Goal: Task Accomplishment & Management: Use online tool/utility

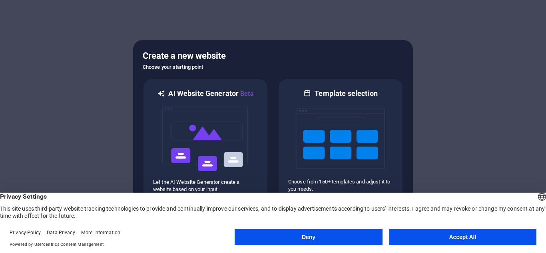
click at [450, 237] on button "Accept All" at bounding box center [462, 237] width 147 height 16
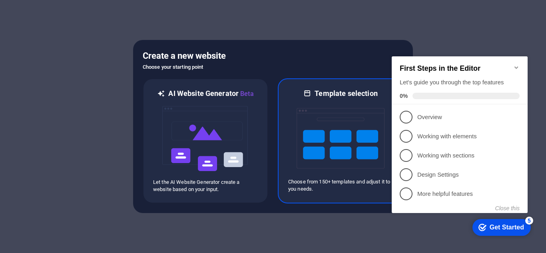
click at [351, 142] on img at bounding box center [340, 138] width 88 height 80
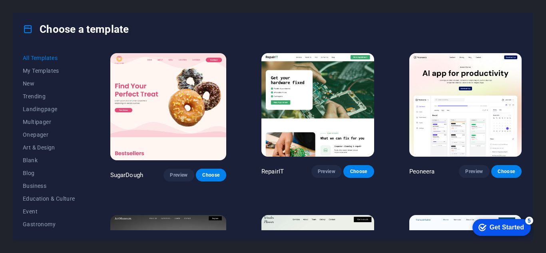
drag, startPoint x: 86, startPoint y: 119, endPoint x: 83, endPoint y: 130, distance: 11.2
click at [83, 130] on div "All Templates My Templates New Trending Landingpage Multipager Onepager Art & D…" at bounding box center [272, 142] width 519 height 195
drag, startPoint x: 85, startPoint y: 131, endPoint x: 83, endPoint y: 143, distance: 12.5
click at [83, 143] on div "All Templates My Templates New Trending Landingpage Multipager Onepager Art & D…" at bounding box center [54, 141] width 62 height 179
click at [31, 123] on span "Multipager" at bounding box center [49, 122] width 52 height 6
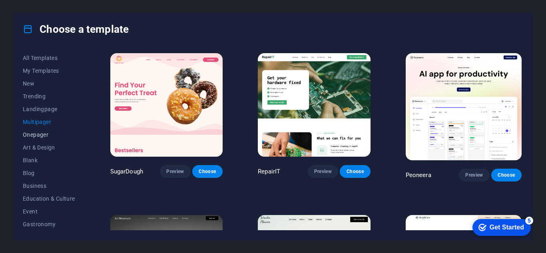
click at [40, 135] on span "Onepager" at bounding box center [49, 134] width 52 height 6
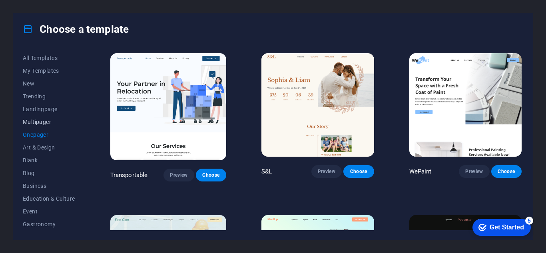
click at [37, 120] on span "Multipager" at bounding box center [49, 122] width 52 height 6
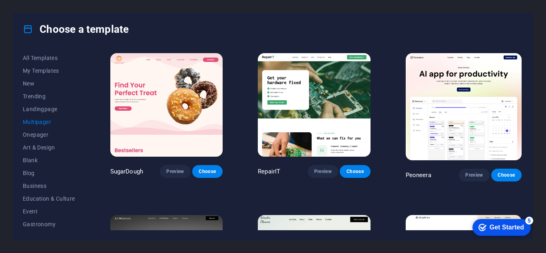
drag, startPoint x: 84, startPoint y: 138, endPoint x: 81, endPoint y: 165, distance: 27.3
click at [81, 165] on div "All Templates My Templates New Trending Landingpage Multipager Onepager Art & D…" at bounding box center [54, 141] width 62 height 179
click at [34, 184] on span "Business" at bounding box center [49, 186] width 52 height 6
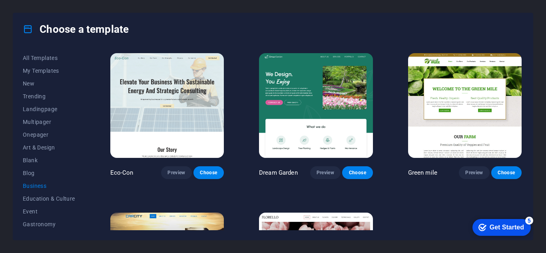
drag, startPoint x: 522, startPoint y: 103, endPoint x: 523, endPoint y: 133, distance: 30.4
click at [523, 133] on div "All Templates My Templates New Trending Landingpage Multipager Onepager Art & D…" at bounding box center [272, 142] width 519 height 195
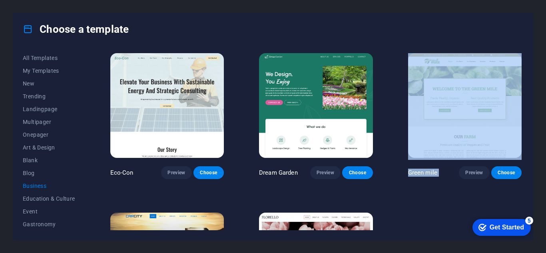
drag, startPoint x: 524, startPoint y: 143, endPoint x: 521, endPoint y: 175, distance: 32.5
click at [521, 175] on div "All Templates My Templates New Trending Landingpage Multipager Onepager Art & D…" at bounding box center [272, 142] width 519 height 195
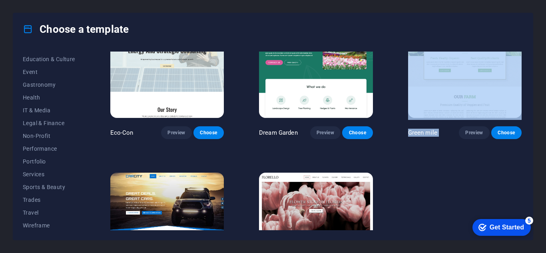
scroll to position [141, 0]
click at [38, 174] on span "Services" at bounding box center [49, 172] width 52 height 6
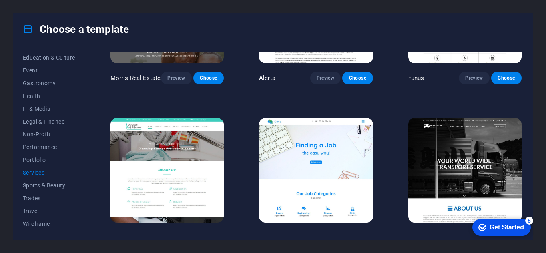
scroll to position [784, 0]
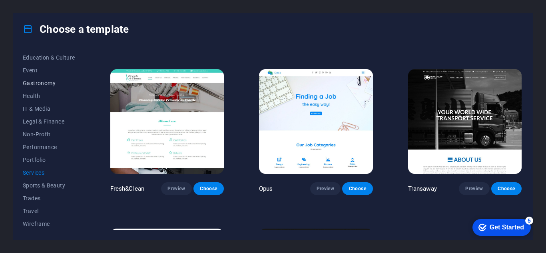
click at [48, 84] on span "Gastronomy" at bounding box center [49, 83] width 52 height 6
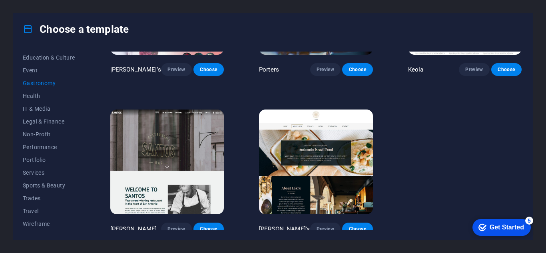
drag, startPoint x: 83, startPoint y: 150, endPoint x: 85, endPoint y: 114, distance: 36.0
click at [85, 114] on div "All Templates My Templates New Trending Landingpage Multipager Onepager Art & D…" at bounding box center [54, 141] width 62 height 179
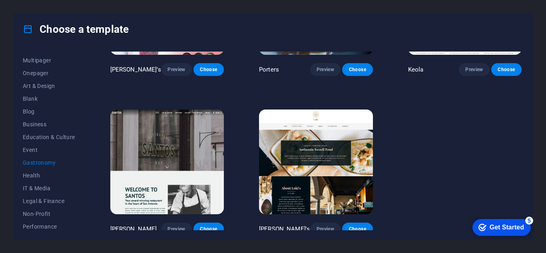
scroll to position [58, 0]
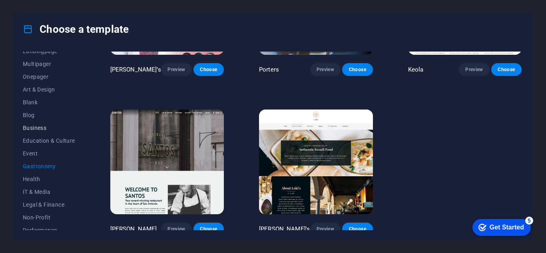
click at [36, 125] on span "Business" at bounding box center [49, 128] width 52 height 6
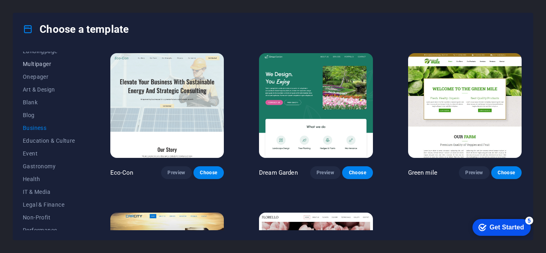
click at [39, 66] on span "Multipager" at bounding box center [49, 64] width 52 height 6
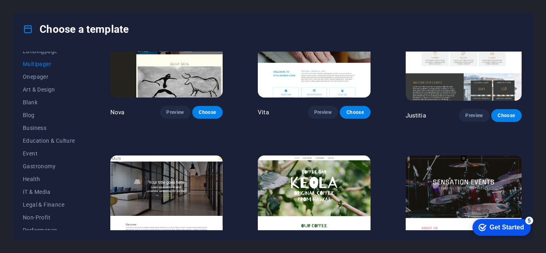
scroll to position [3137, 0]
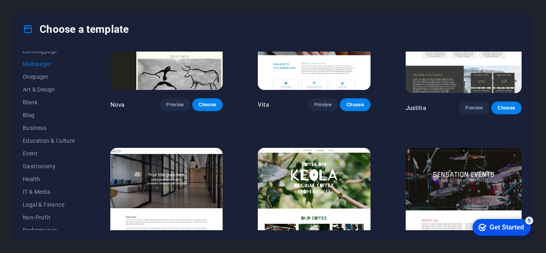
drag, startPoint x: 522, startPoint y: 55, endPoint x: 38, endPoint y: 0, distance: 487.1
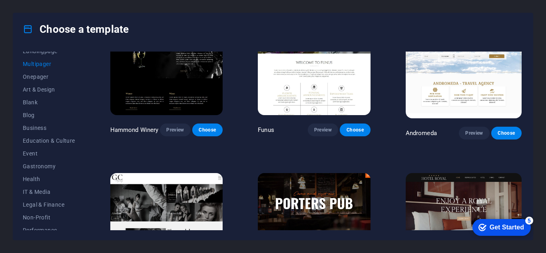
scroll to position [2778, 0]
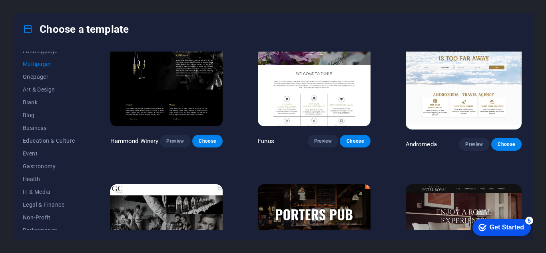
drag, startPoint x: 520, startPoint y: 197, endPoint x: 521, endPoint y: 212, distance: 15.2
click at [521, 212] on div "Hotel Royal Preview Choose" at bounding box center [463, 248] width 119 height 130
drag, startPoint x: 986, startPoint y: 415, endPoint x: 521, endPoint y: 219, distance: 504.4
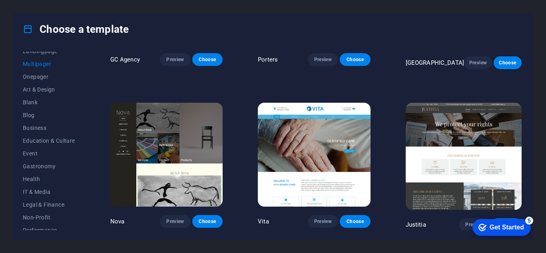
scroll to position [2997, 0]
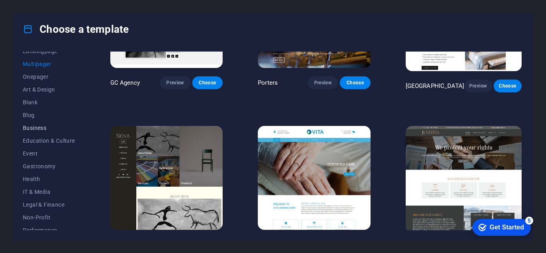
click at [37, 130] on span "Business" at bounding box center [49, 128] width 52 height 6
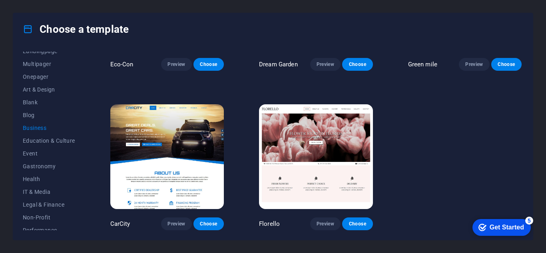
scroll to position [107, 0]
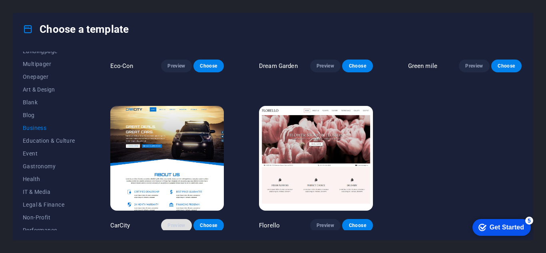
click at [175, 222] on span "Preview" at bounding box center [176, 225] width 18 height 6
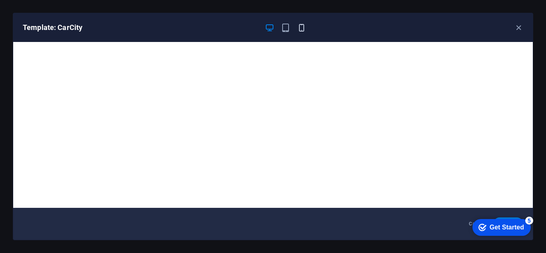
click at [300, 32] on icon "button" at bounding box center [301, 27] width 9 height 9
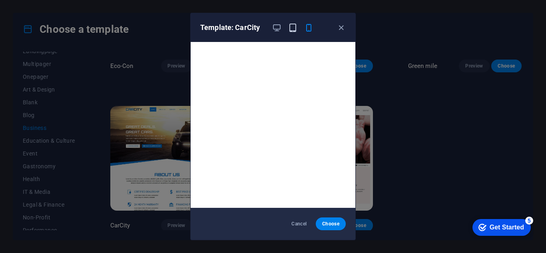
click at [294, 31] on icon "button" at bounding box center [292, 27] width 9 height 9
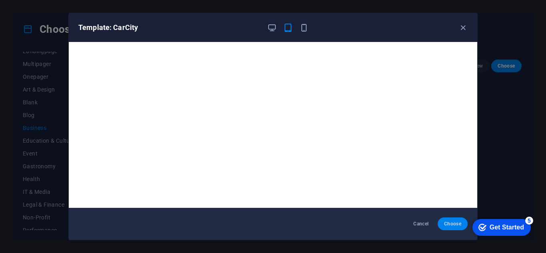
click at [454, 226] on span "Choose" at bounding box center [452, 223] width 17 height 6
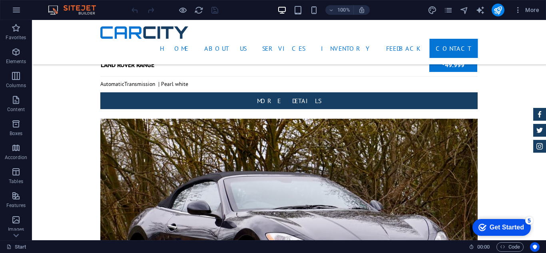
scroll to position [3157, 0]
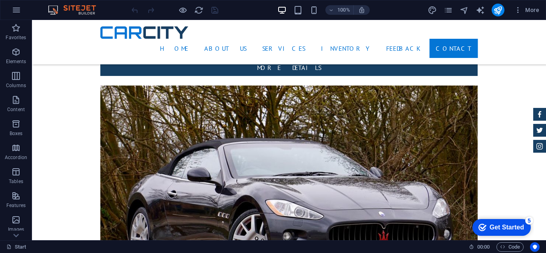
drag, startPoint x: 542, startPoint y: 139, endPoint x: 96, endPoint y: 20, distance: 460.9
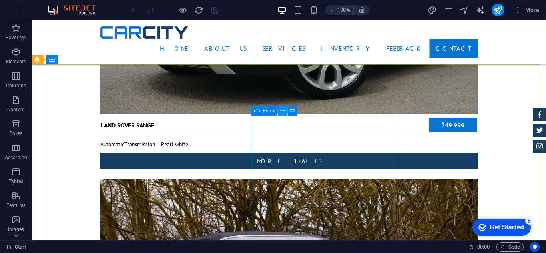
click at [281, 111] on icon at bounding box center [282, 110] width 4 height 8
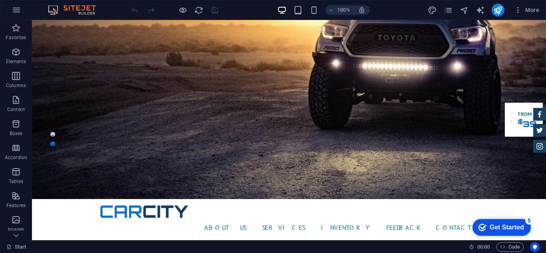
scroll to position [0, 0]
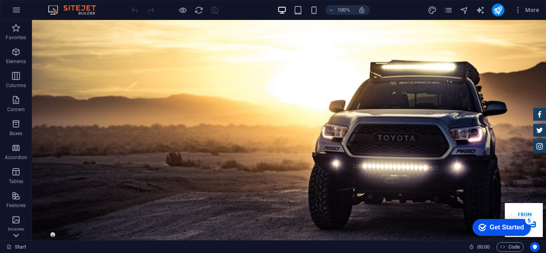
click at [13, 30] on icon at bounding box center [15, 24] width 11 height 11
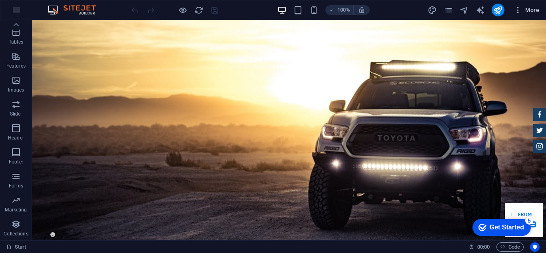
click at [534, 12] on span "More" at bounding box center [526, 10] width 25 height 8
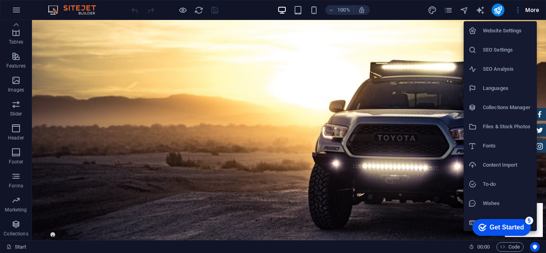
drag, startPoint x: 540, startPoint y: 36, endPoint x: 541, endPoint y: 46, distance: 10.4
click at [541, 46] on div at bounding box center [273, 126] width 546 height 253
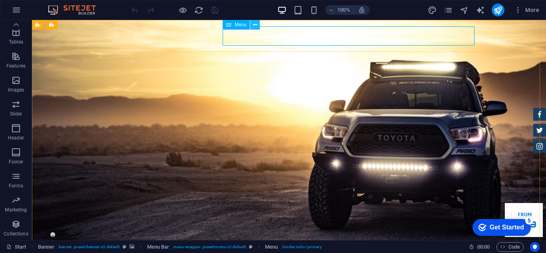
click at [253, 25] on icon at bounding box center [255, 25] width 4 height 8
click at [226, 25] on icon at bounding box center [229, 25] width 6 height 10
click at [238, 25] on span "Menu" at bounding box center [240, 24] width 12 height 5
click at [288, 25] on div "+" at bounding box center [289, 23] width 16 height 7
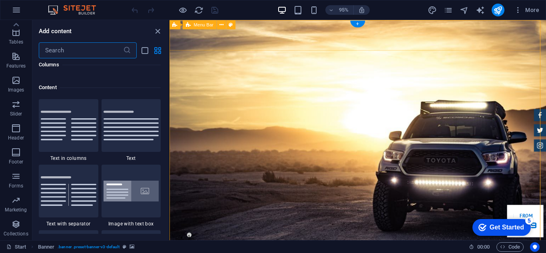
scroll to position [1398, 0]
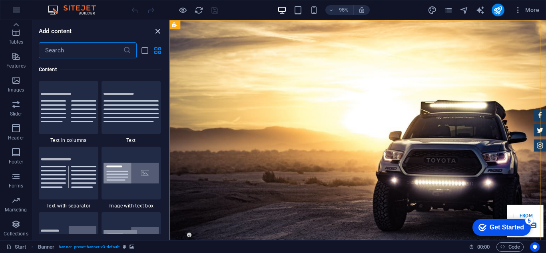
click at [157, 34] on icon "close panel" at bounding box center [157, 31] width 9 height 9
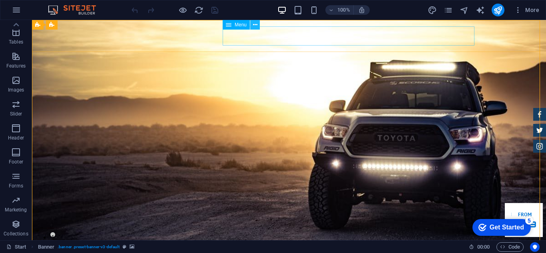
click at [254, 24] on icon at bounding box center [255, 25] width 4 height 8
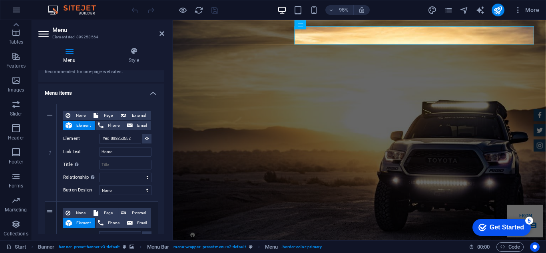
scroll to position [0, 0]
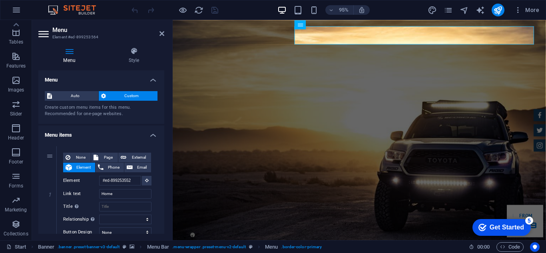
click at [103, 94] on icon at bounding box center [103, 96] width 5 height 10
click at [68, 56] on h4 "Menu" at bounding box center [70, 55] width 65 height 17
click at [42, 38] on icon at bounding box center [44, 34] width 12 height 13
click at [41, 33] on icon at bounding box center [44, 34] width 12 height 13
click at [132, 58] on h4 "Style" at bounding box center [133, 55] width 61 height 17
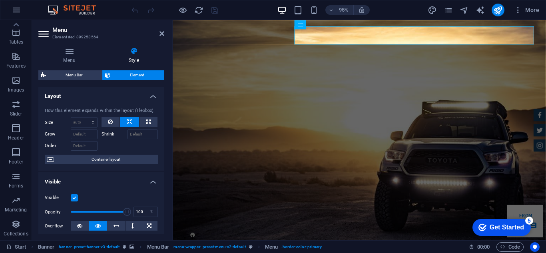
drag, startPoint x: 164, startPoint y: 137, endPoint x: 165, endPoint y: 153, distance: 16.0
click at [165, 153] on div "Menu Style Menu Auto Custom Create custom menu items for this menu. Recommended…" at bounding box center [101, 140] width 139 height 199
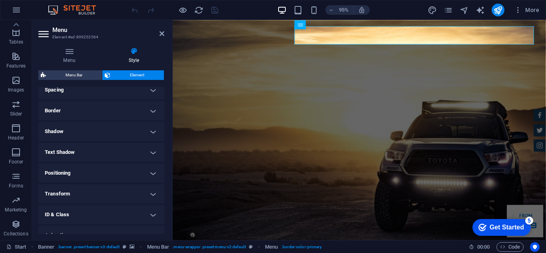
scroll to position [165, 0]
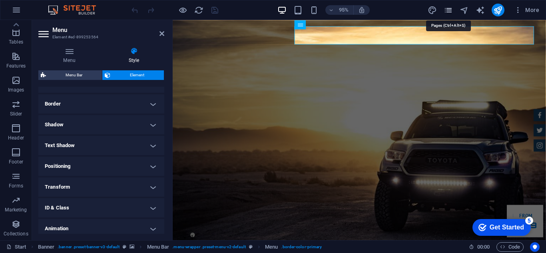
click at [451, 11] on icon "pages" at bounding box center [447, 10] width 9 height 9
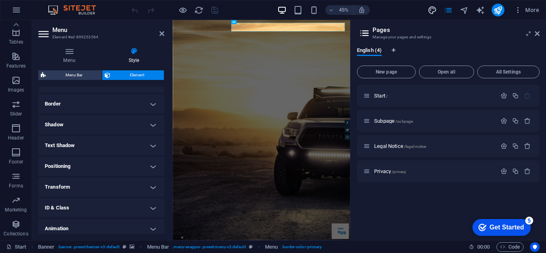
click at [437, 13] on span "design" at bounding box center [432, 10] width 10 height 9
select select "px"
select select "400"
select select "px"
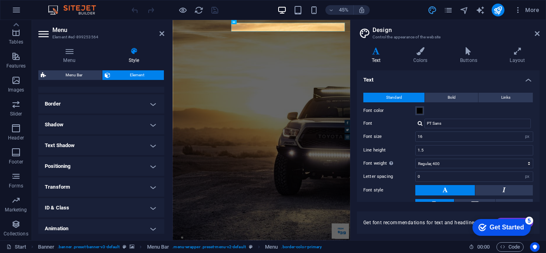
click at [437, 13] on span "design" at bounding box center [432, 10] width 10 height 9
click at [515, 14] on button "More" at bounding box center [526, 10] width 32 height 13
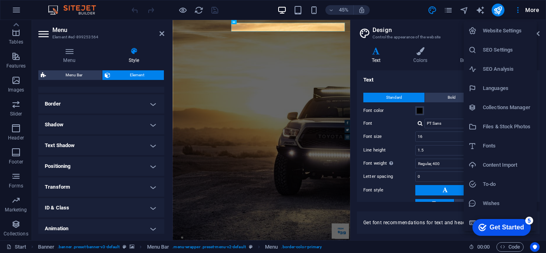
click at [536, 72] on li "SEO Analysis" at bounding box center [499, 69] width 73 height 19
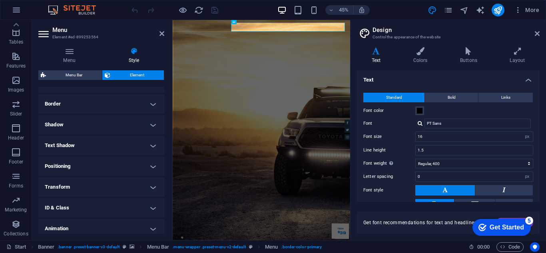
click at [534, 54] on li "SEO Analysis" at bounding box center [506, 48] width 55 height 11
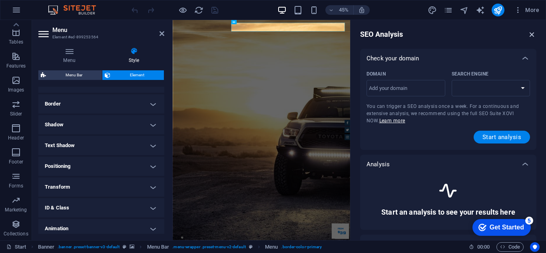
select select "[DOMAIN_NAME]"
click at [530, 39] on button "button" at bounding box center [531, 35] width 9 height 10
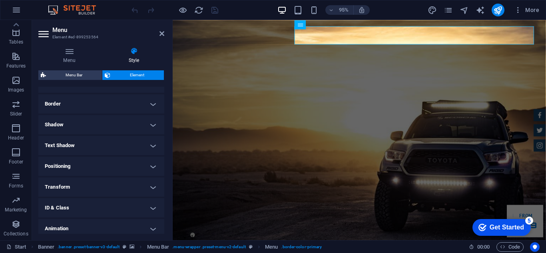
click at [158, 36] on header "Menu Element #ed-899253564" at bounding box center [101, 30] width 126 height 21
click at [161, 35] on icon at bounding box center [161, 33] width 5 height 6
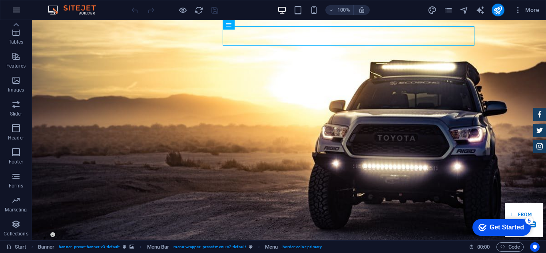
click at [15, 13] on icon "button" at bounding box center [17, 10] width 10 height 10
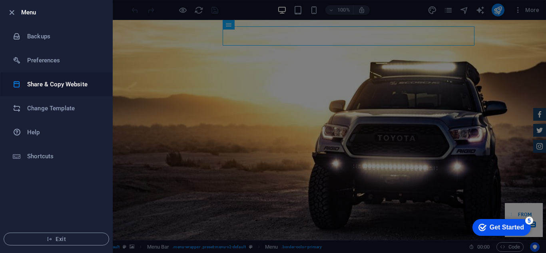
click at [42, 88] on h6 "Share & Copy Website" at bounding box center [64, 84] width 74 height 10
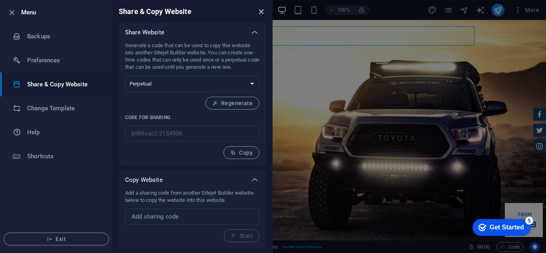
click at [259, 16] on icon "close" at bounding box center [260, 11] width 9 height 9
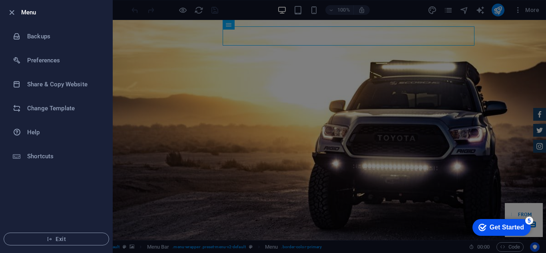
click at [544, 77] on div at bounding box center [273, 126] width 546 height 253
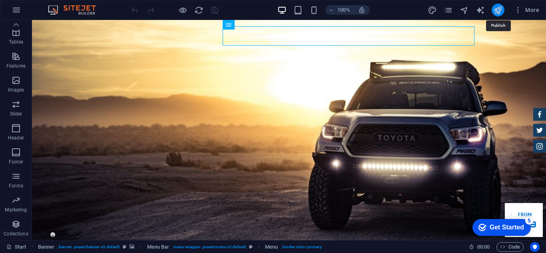
click at [495, 11] on icon "publish" at bounding box center [497, 10] width 9 height 9
